Goal: Entertainment & Leisure: Consume media (video, audio)

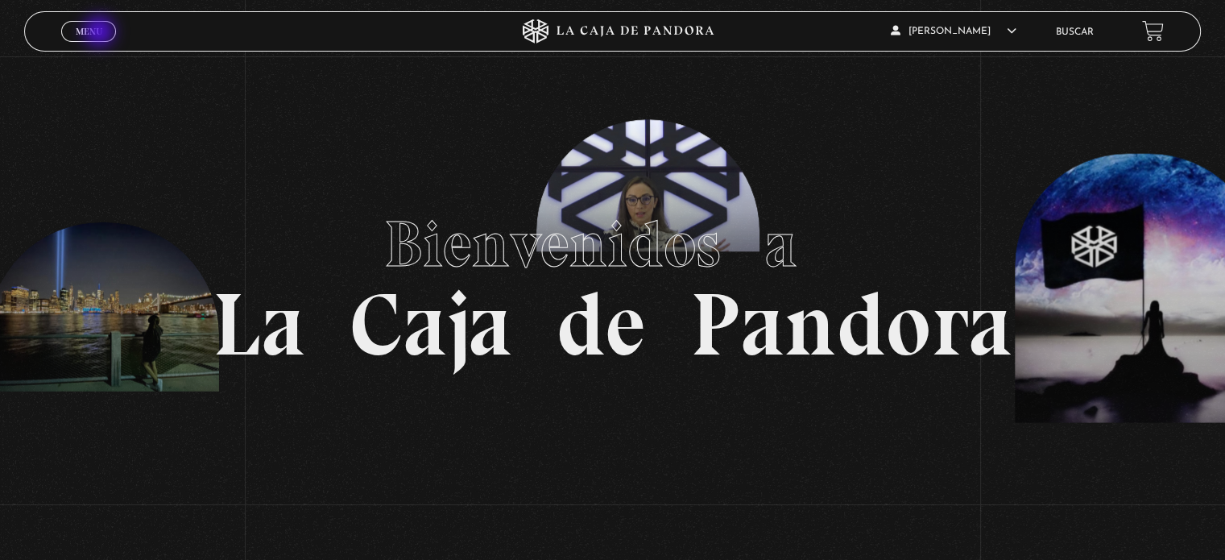
click at [101, 33] on span "Menu" at bounding box center [89, 32] width 27 height 10
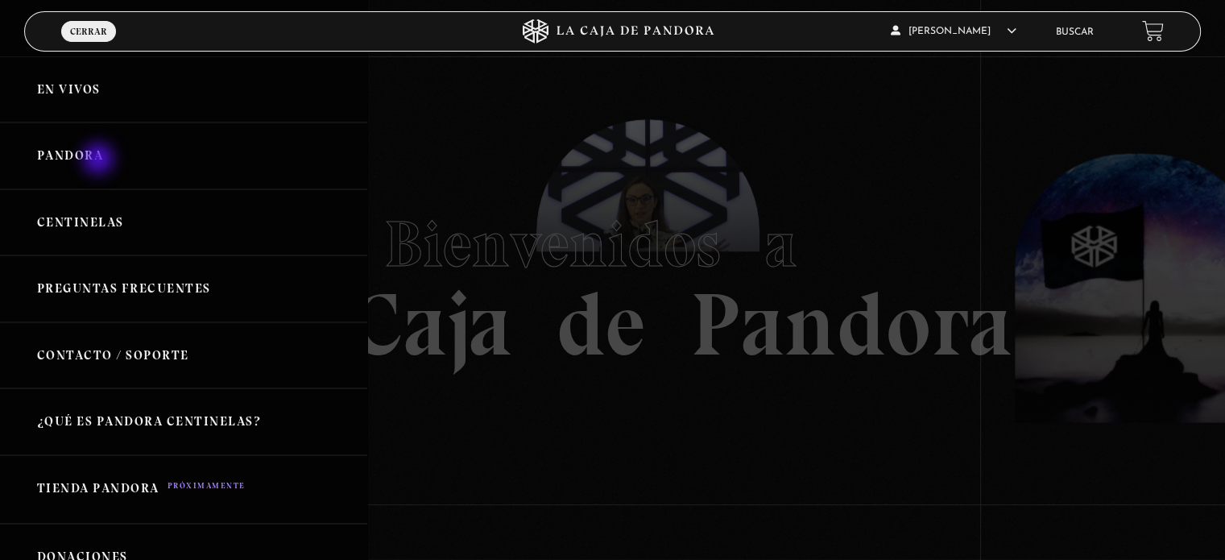
click at [100, 160] on link "Pandora" at bounding box center [183, 155] width 367 height 67
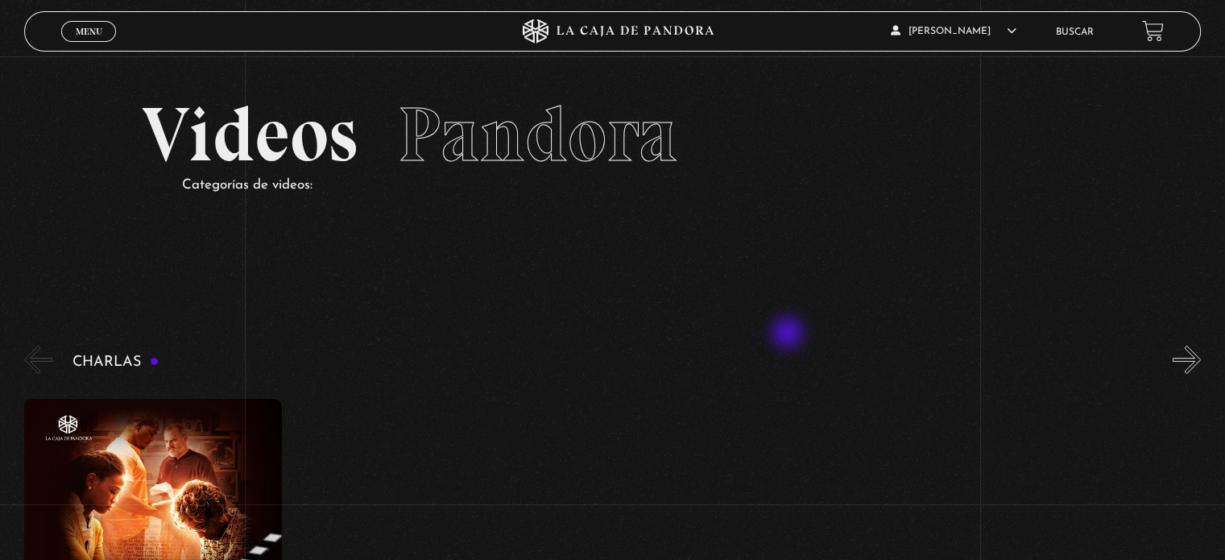
scroll to position [322, 0]
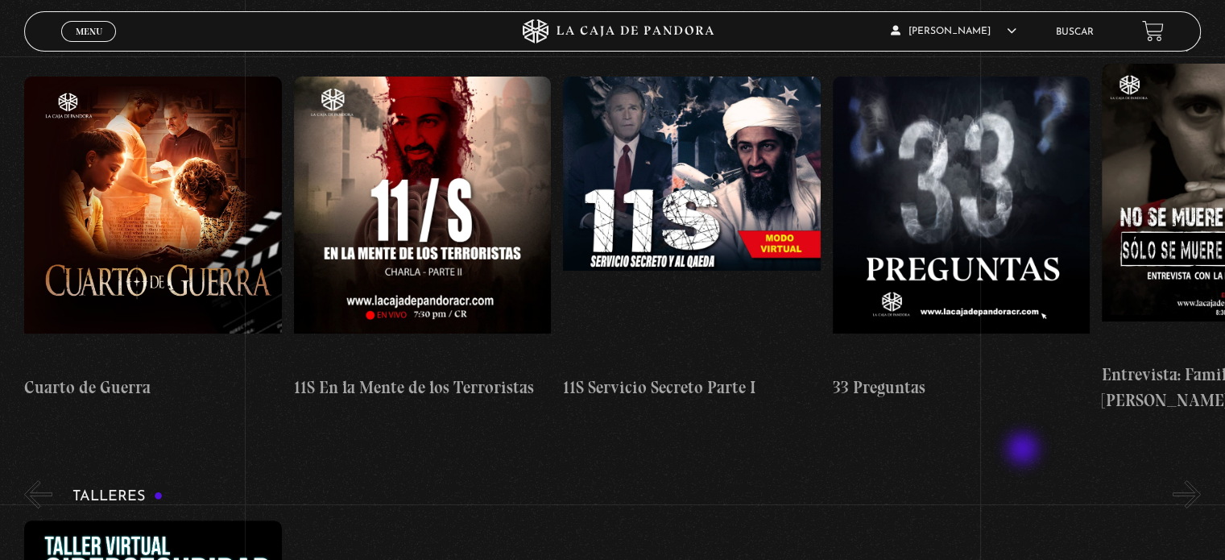
drag, startPoint x: 1179, startPoint y: 445, endPoint x: 963, endPoint y: 449, distance: 216.7
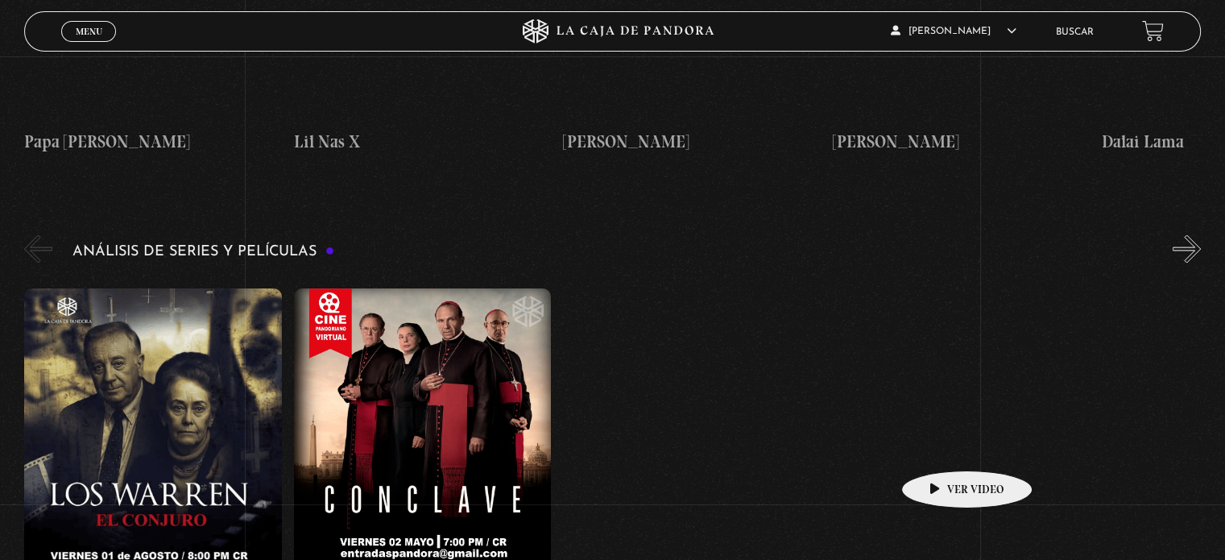
scroll to position [2900, 0]
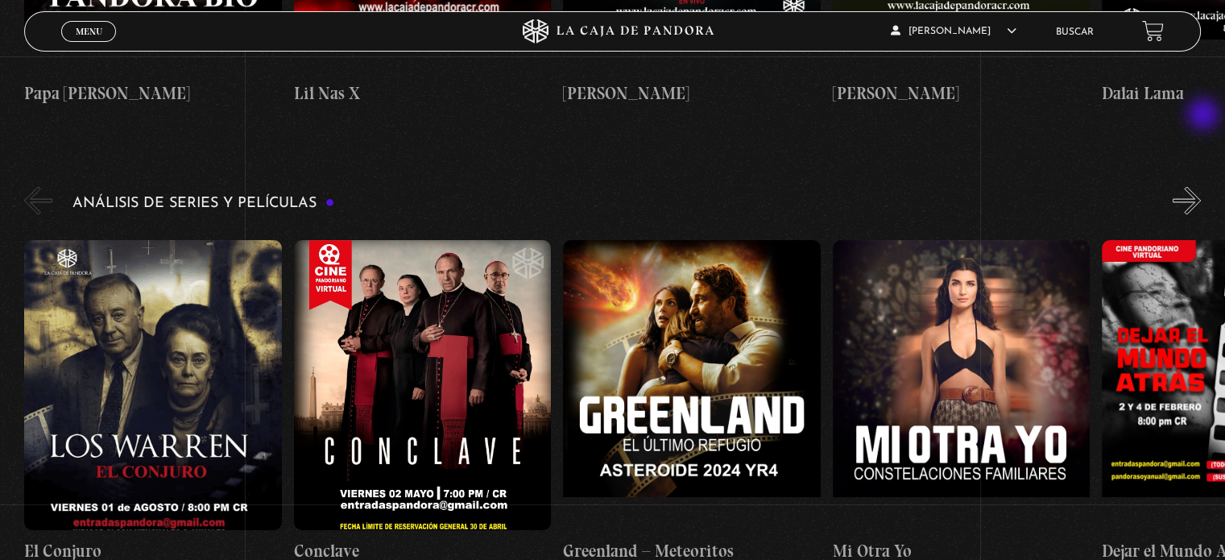
click at [1201, 186] on button "»" at bounding box center [1187, 200] width 28 height 28
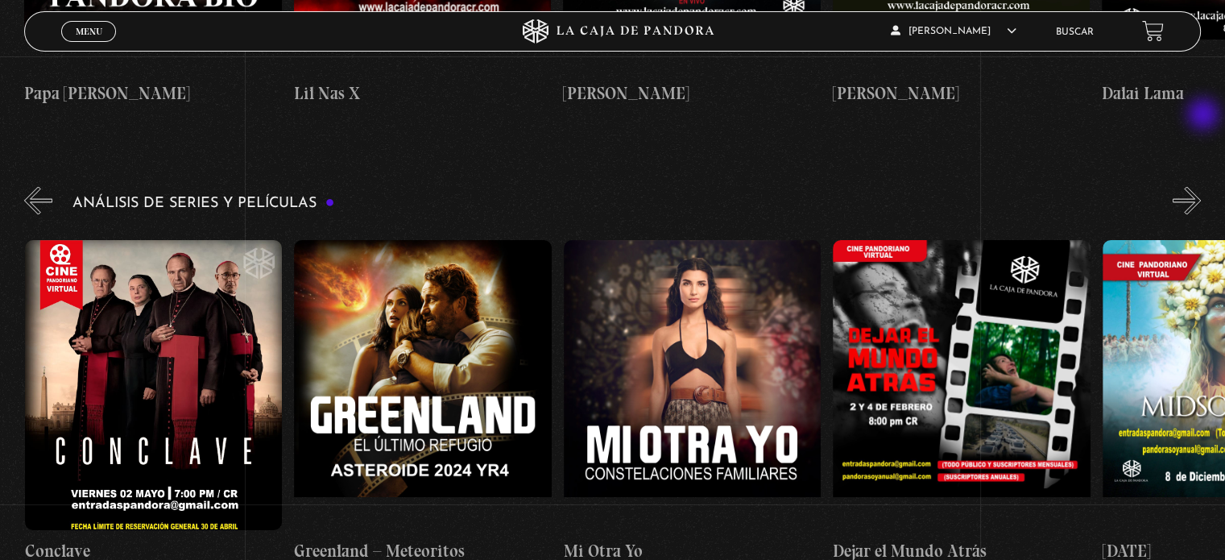
click at [1201, 186] on button "»" at bounding box center [1187, 200] width 28 height 28
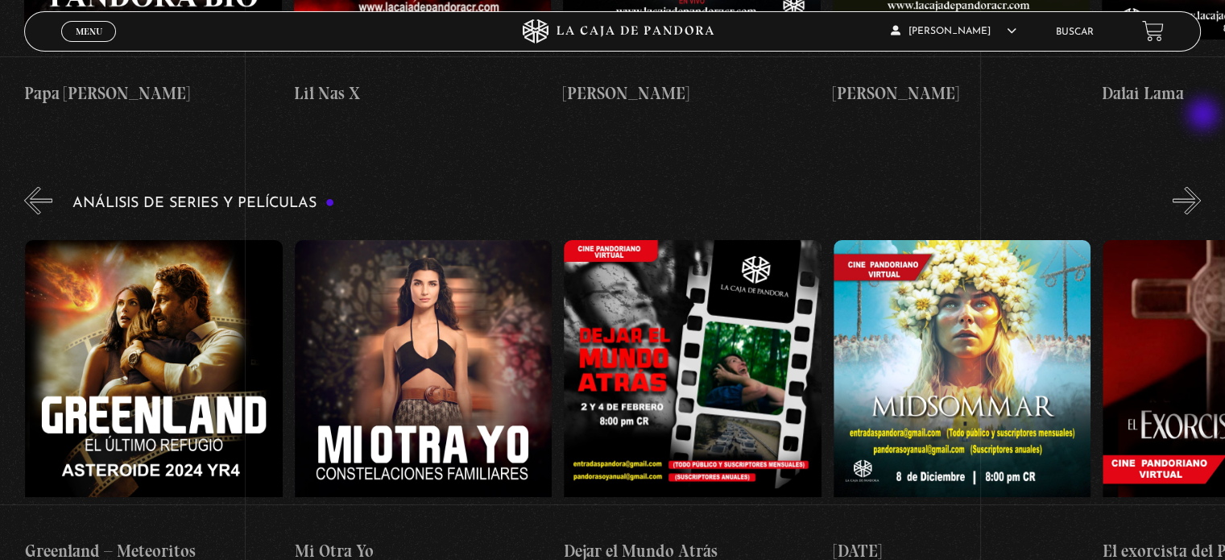
scroll to position [0, 538]
click at [1201, 186] on button "»" at bounding box center [1187, 200] width 28 height 28
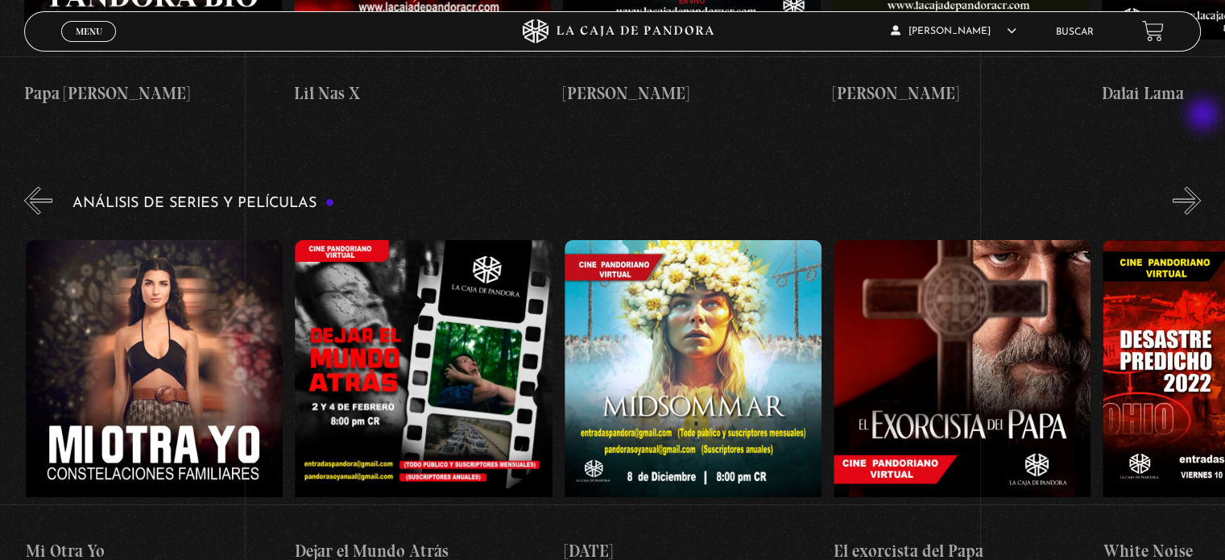
scroll to position [0, 808]
click at [1201, 186] on button "»" at bounding box center [1187, 200] width 28 height 28
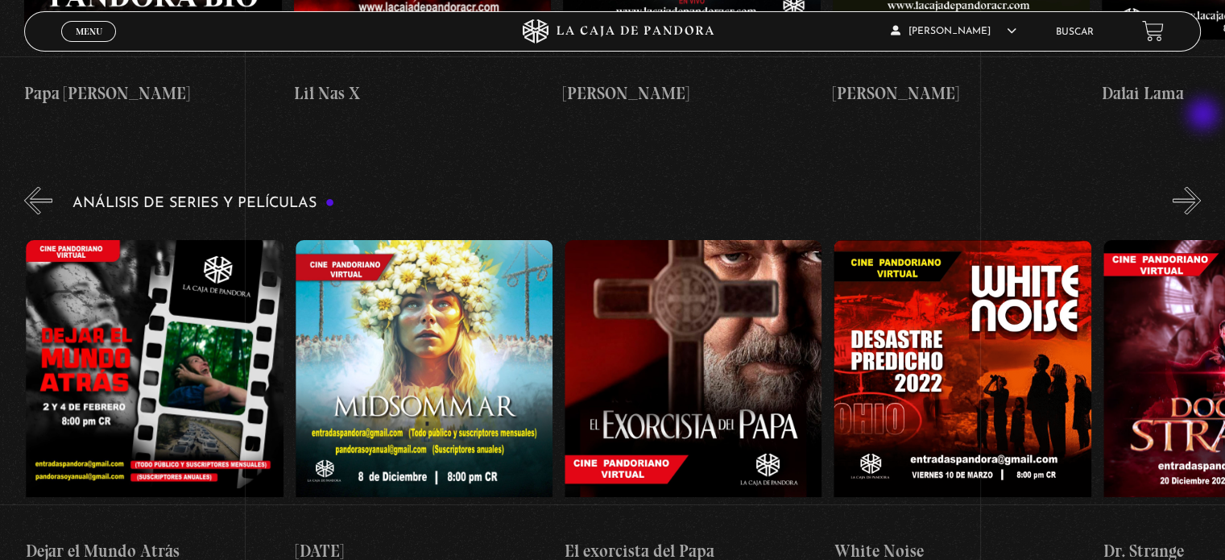
scroll to position [0, 1077]
click at [1201, 186] on button "»" at bounding box center [1187, 200] width 28 height 28
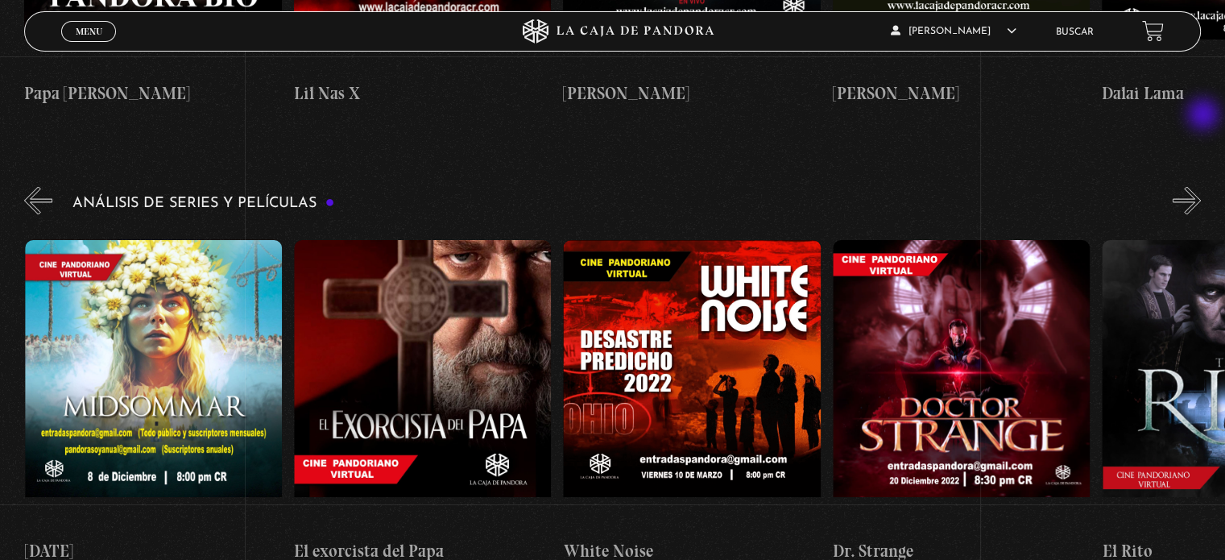
click at [1201, 186] on button "»" at bounding box center [1187, 200] width 28 height 28
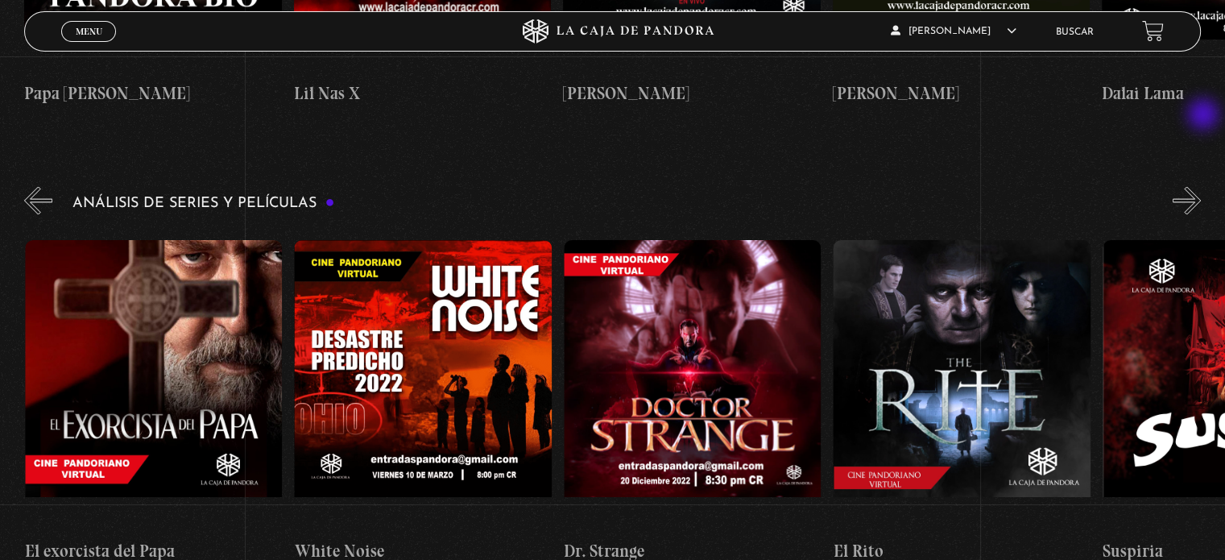
click at [1201, 186] on button "»" at bounding box center [1187, 200] width 28 height 28
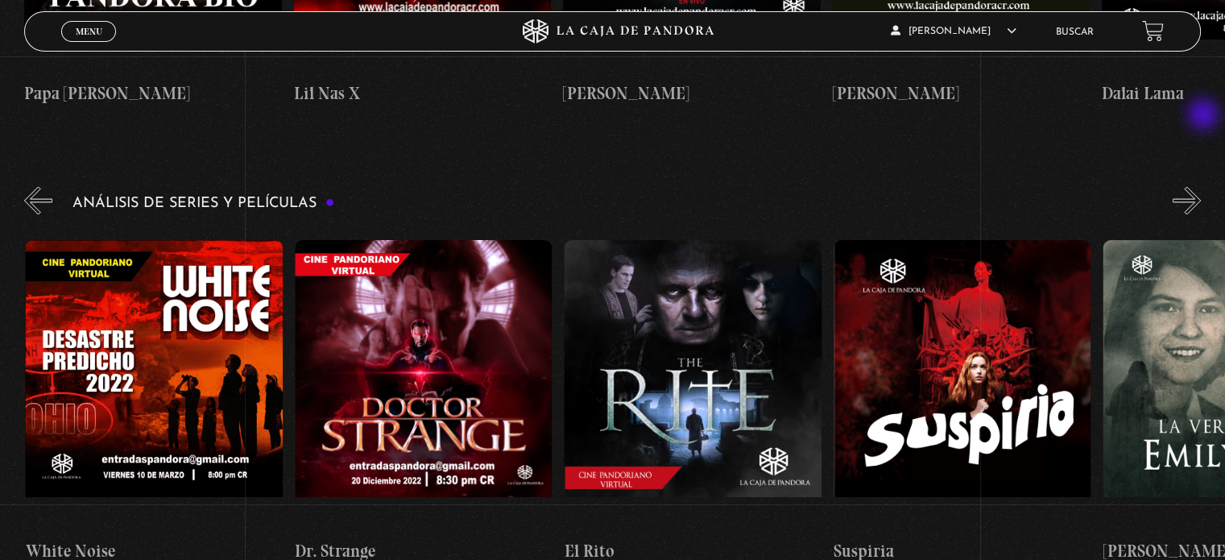
click at [1201, 186] on button "»" at bounding box center [1187, 200] width 28 height 28
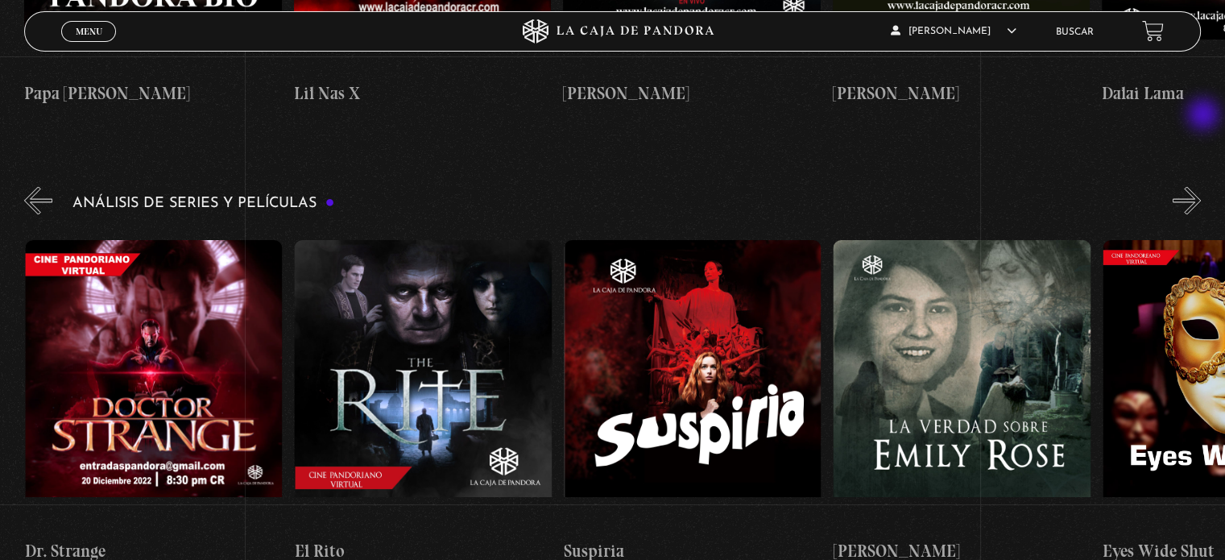
click at [1201, 186] on button "»" at bounding box center [1187, 200] width 28 height 28
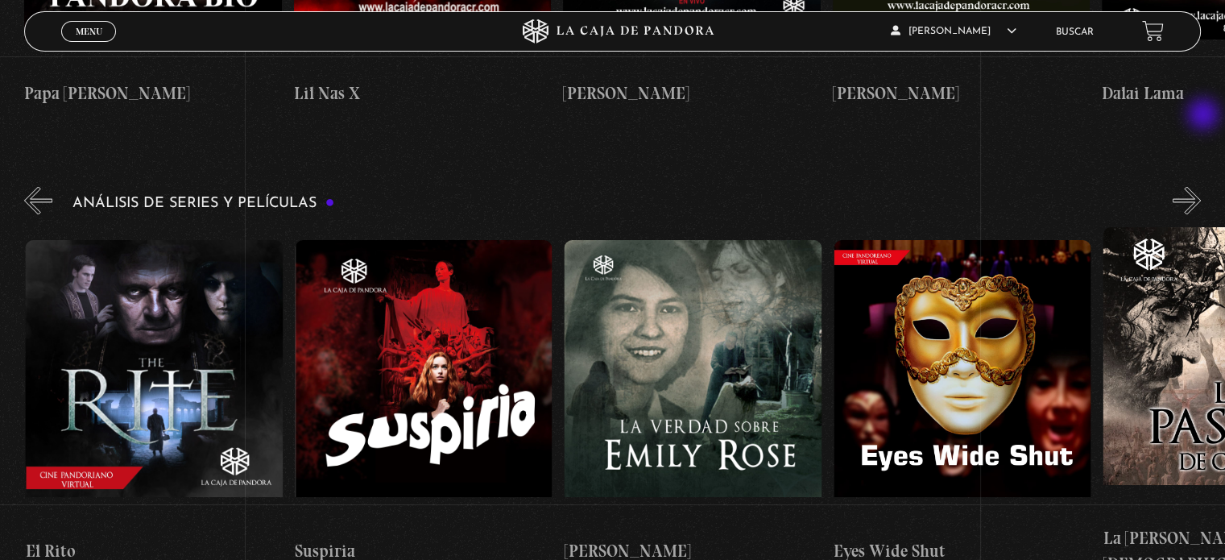
scroll to position [0, 2425]
click at [1201, 186] on button "»" at bounding box center [1187, 200] width 28 height 28
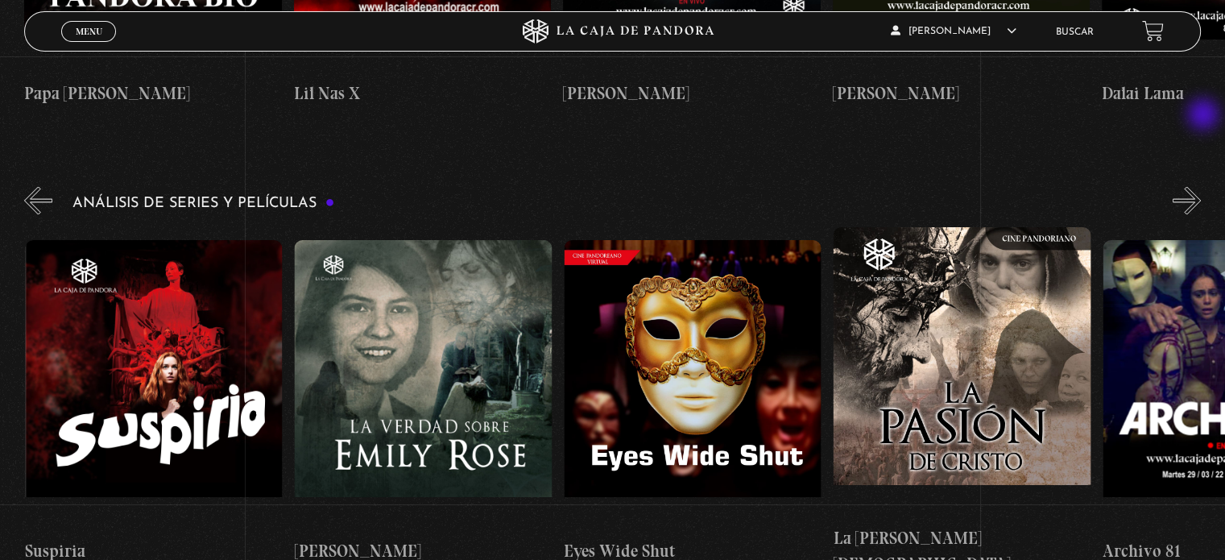
click at [1201, 186] on button "»" at bounding box center [1187, 200] width 28 height 28
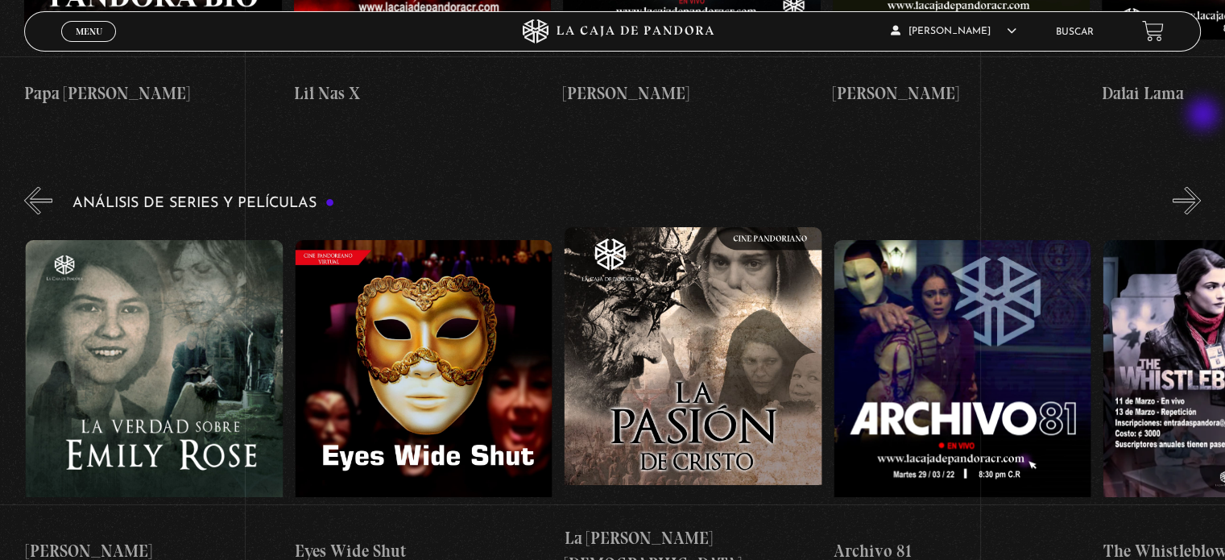
click at [1201, 186] on button "»" at bounding box center [1187, 200] width 28 height 28
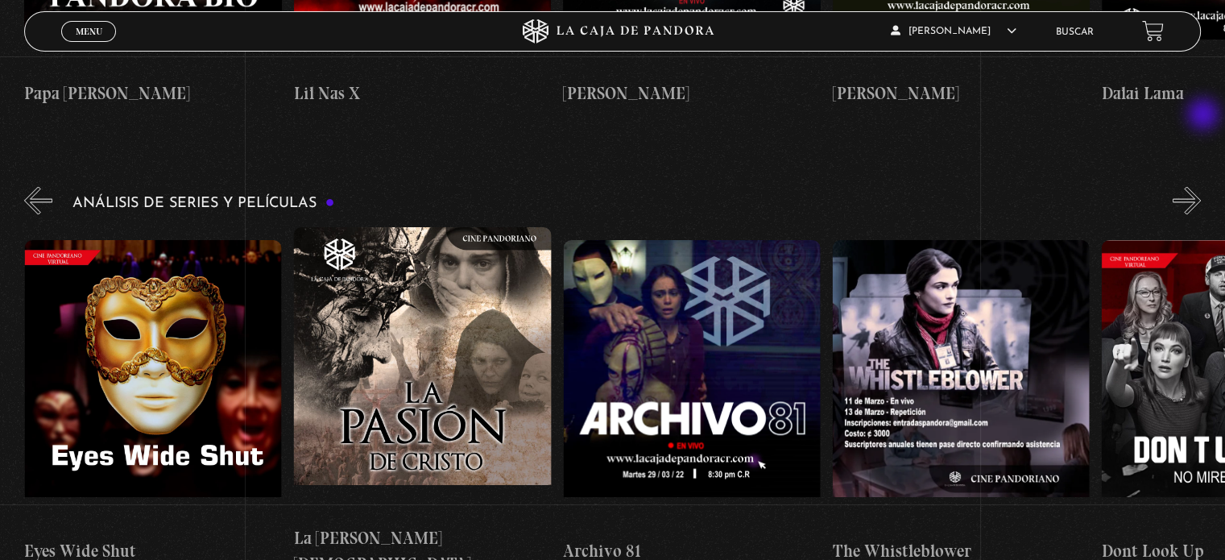
click at [1201, 186] on button "»" at bounding box center [1187, 200] width 28 height 28
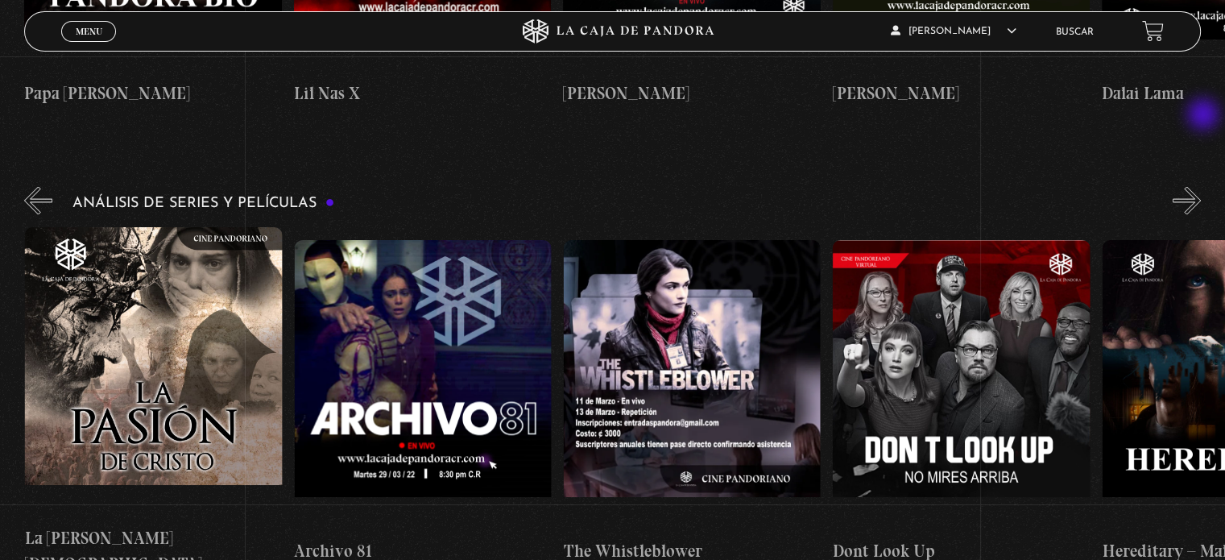
click at [1201, 186] on button "»" at bounding box center [1187, 200] width 28 height 28
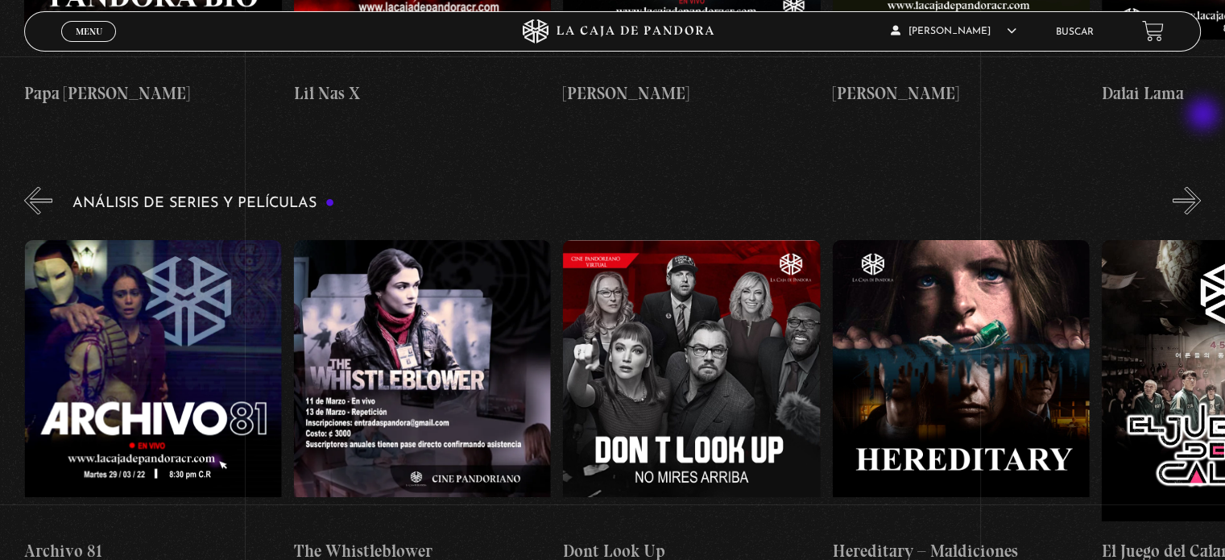
click at [1201, 186] on button "»" at bounding box center [1187, 200] width 28 height 28
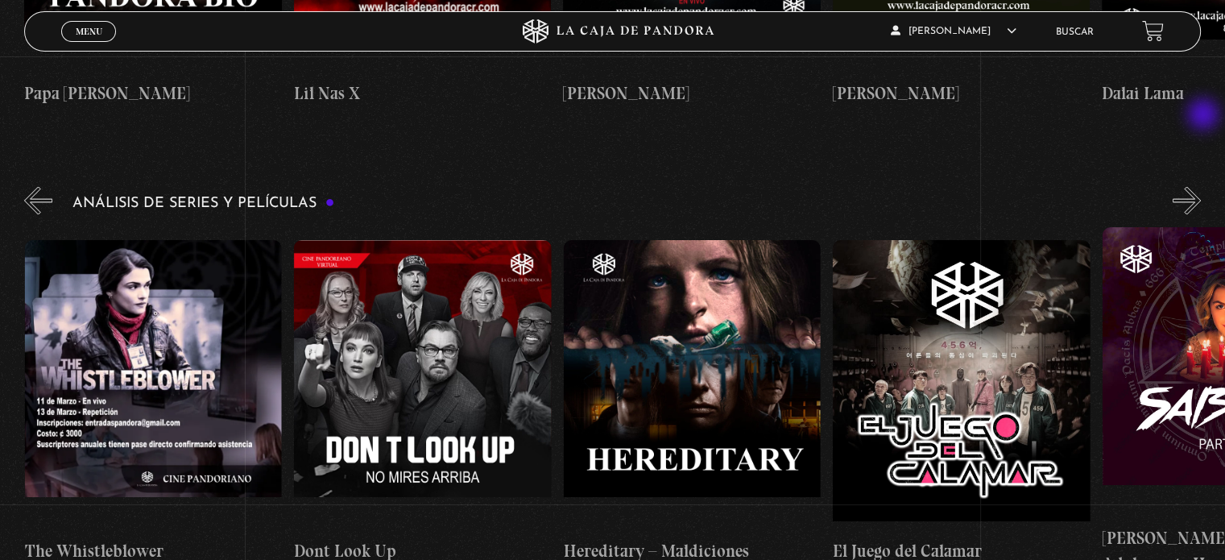
click at [1201, 186] on button "»" at bounding box center [1187, 200] width 28 height 28
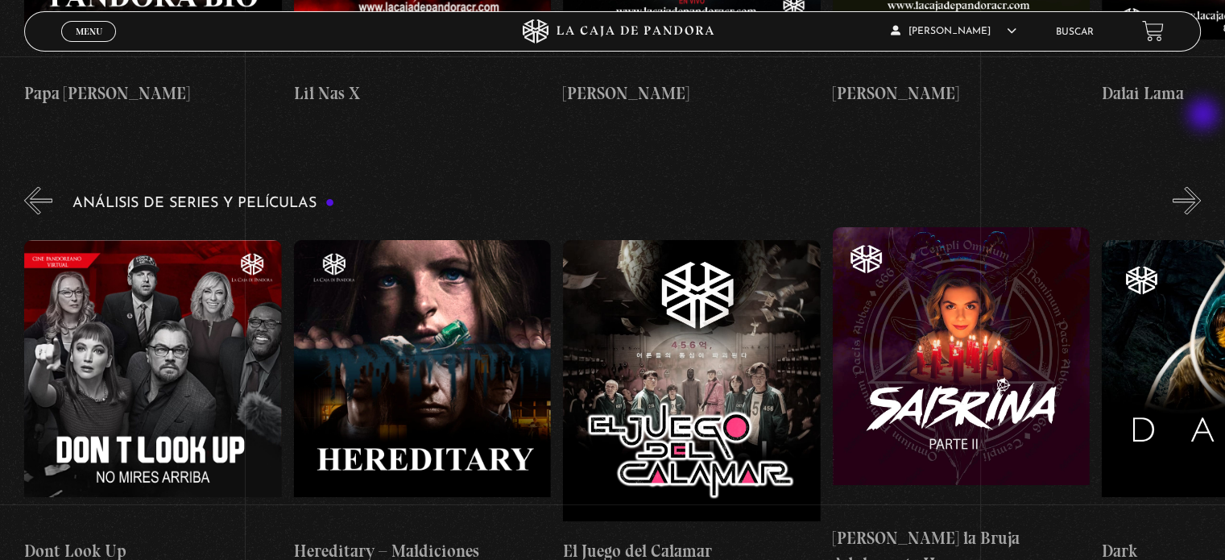
click at [1201, 186] on button "»" at bounding box center [1187, 200] width 28 height 28
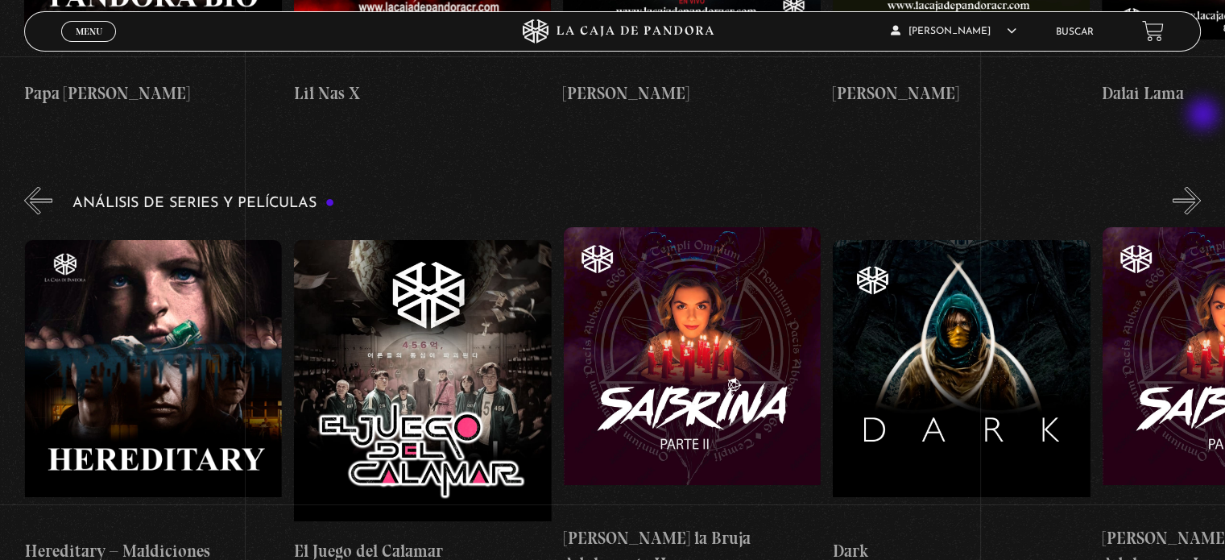
click at [1201, 186] on button "»" at bounding box center [1187, 200] width 28 height 28
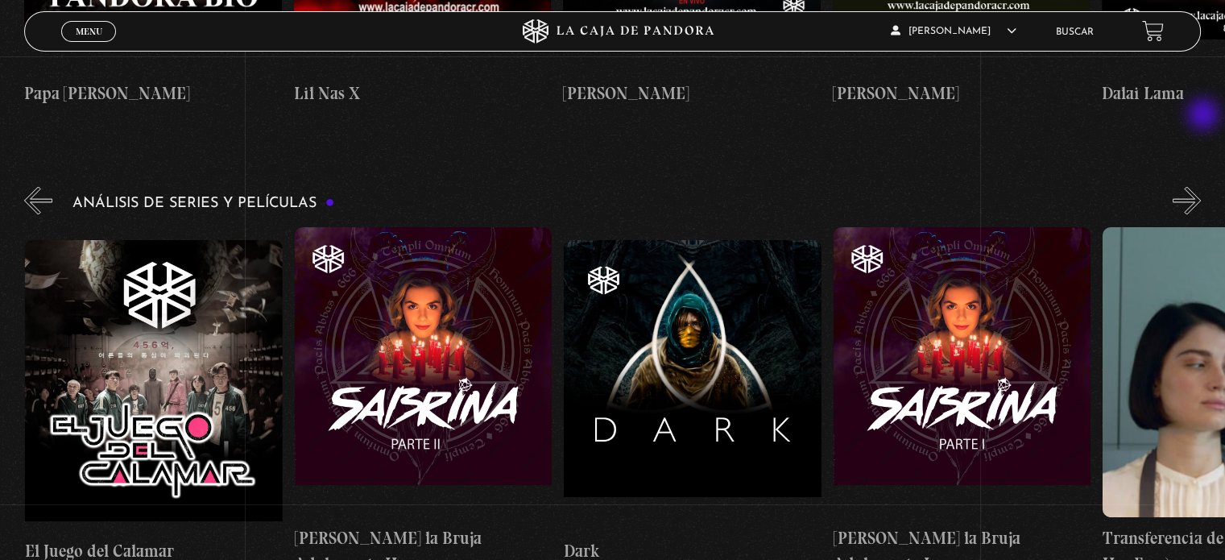
click at [1201, 186] on button "»" at bounding box center [1187, 200] width 28 height 28
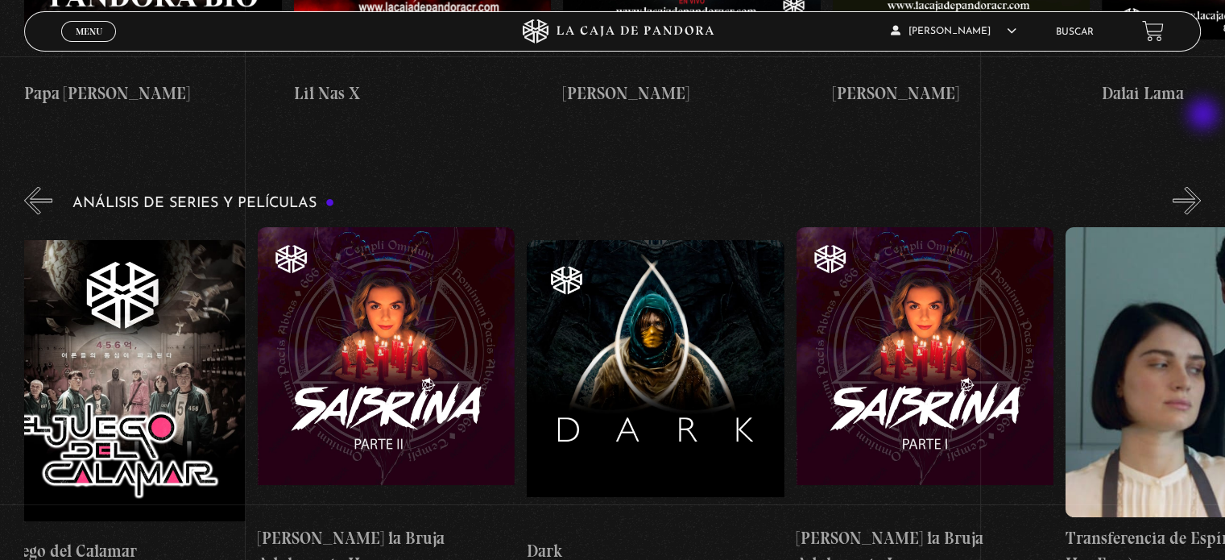
scroll to position [0, 4983]
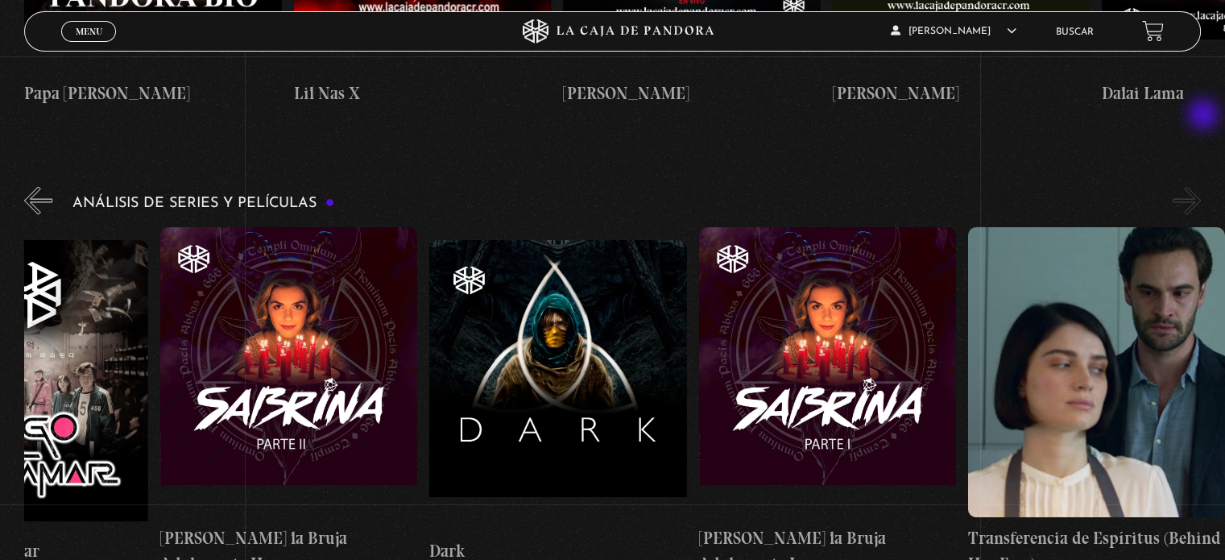
click at [1201, 186] on button "»" at bounding box center [1187, 200] width 28 height 28
click at [29, 186] on button "«" at bounding box center [38, 200] width 28 height 28
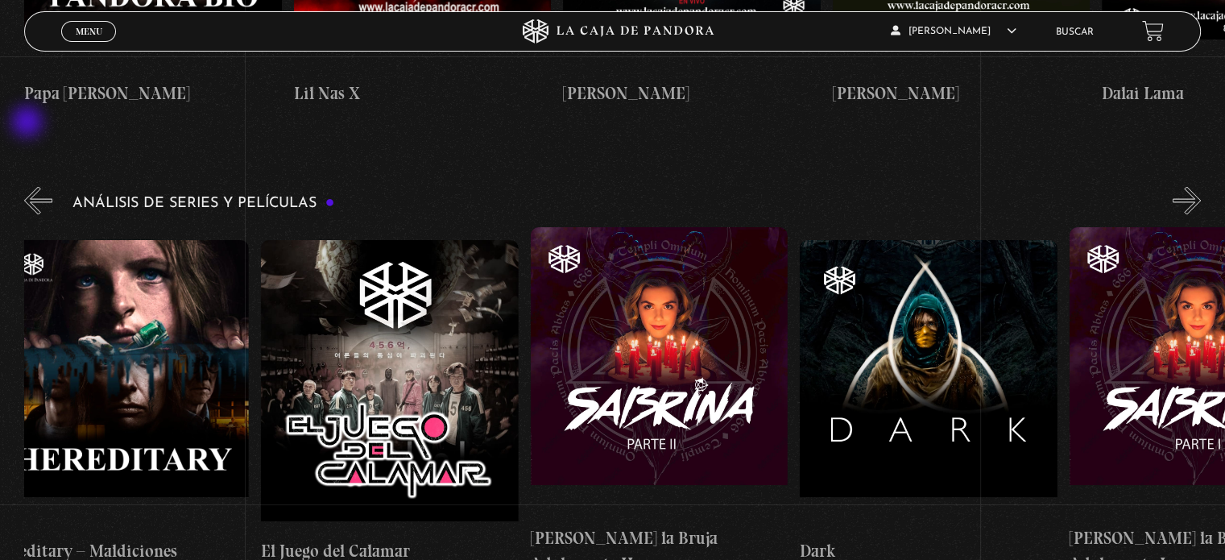
click at [29, 186] on button "«" at bounding box center [38, 200] width 28 height 28
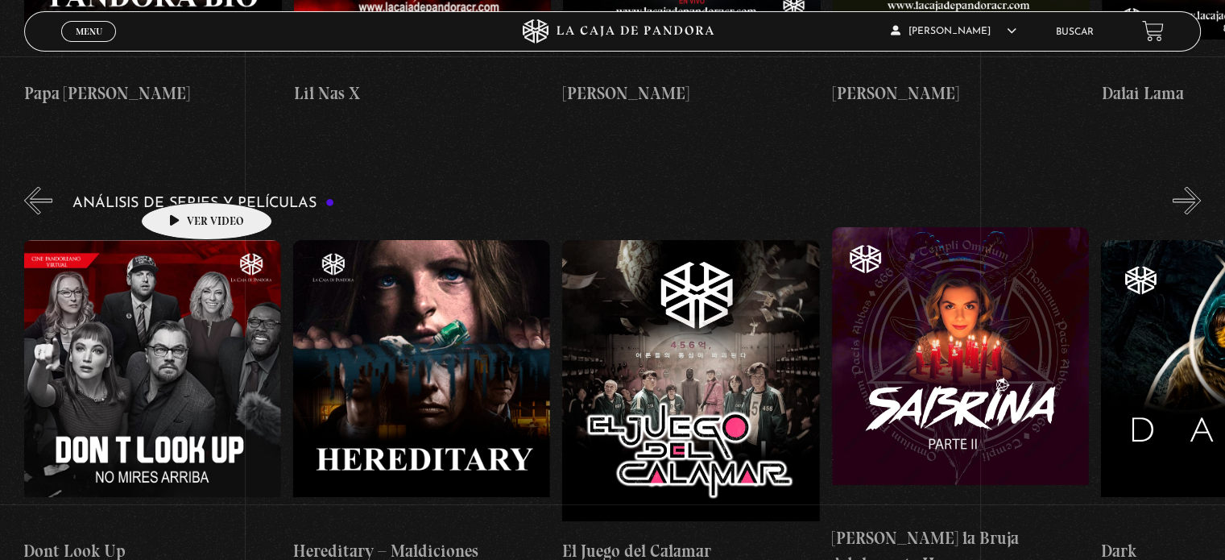
scroll to position [0, 4311]
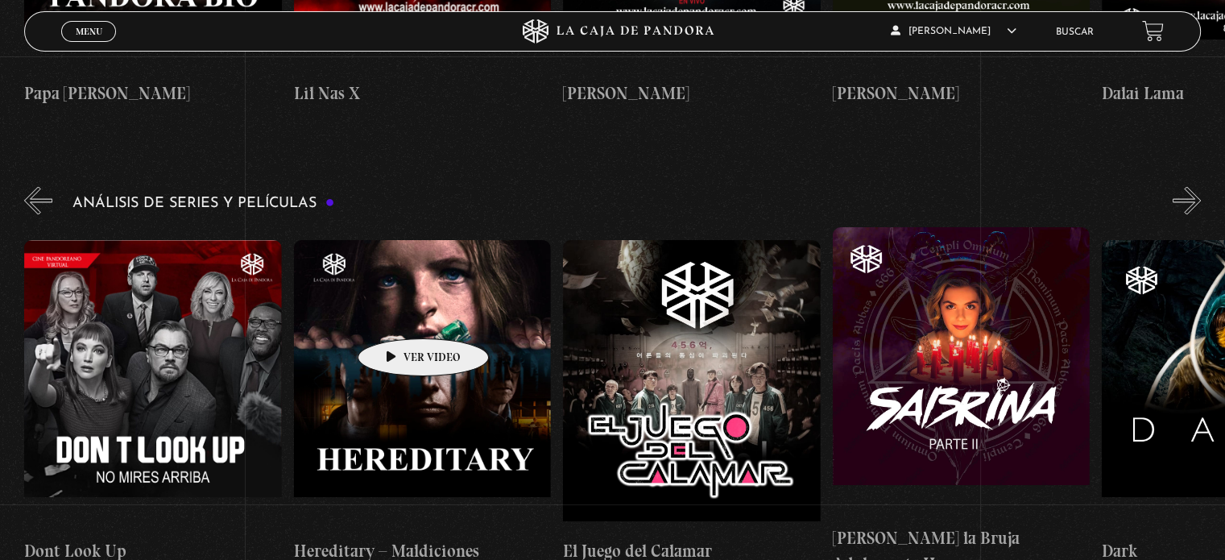
click at [398, 314] on figure at bounding box center [422, 384] width 257 height 290
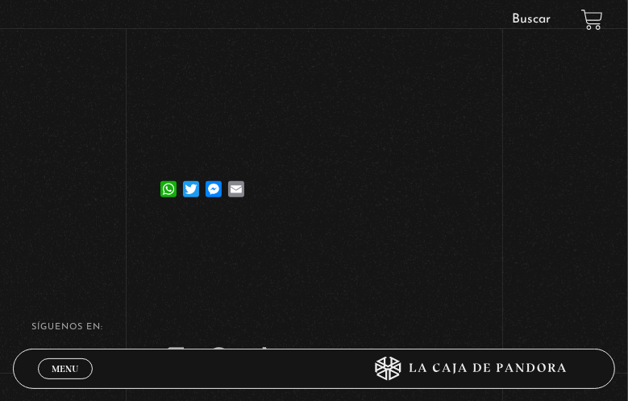
scroll to position [322, 0]
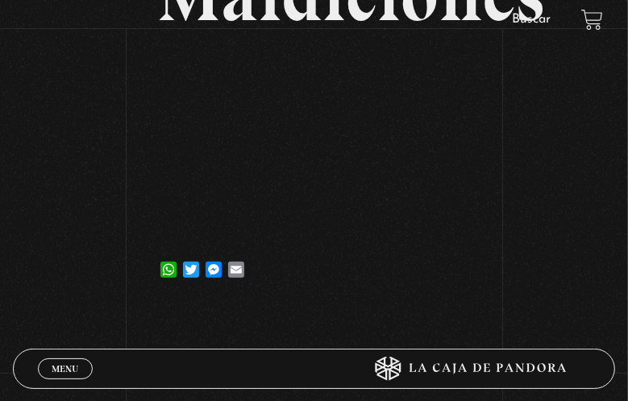
click at [64, 151] on div "Volver 1 noviembre, 2021 Hereditary – Maldiciones WhatsApp Twitter Messenger Em…" at bounding box center [314, 12] width 628 height 589
click at [506, 145] on div "Volver 1 noviembre, 2021 Hereditary – Maldiciones WhatsApp Twitter Messenger Em…" at bounding box center [314, 12] width 628 height 589
